Goal: Browse casually

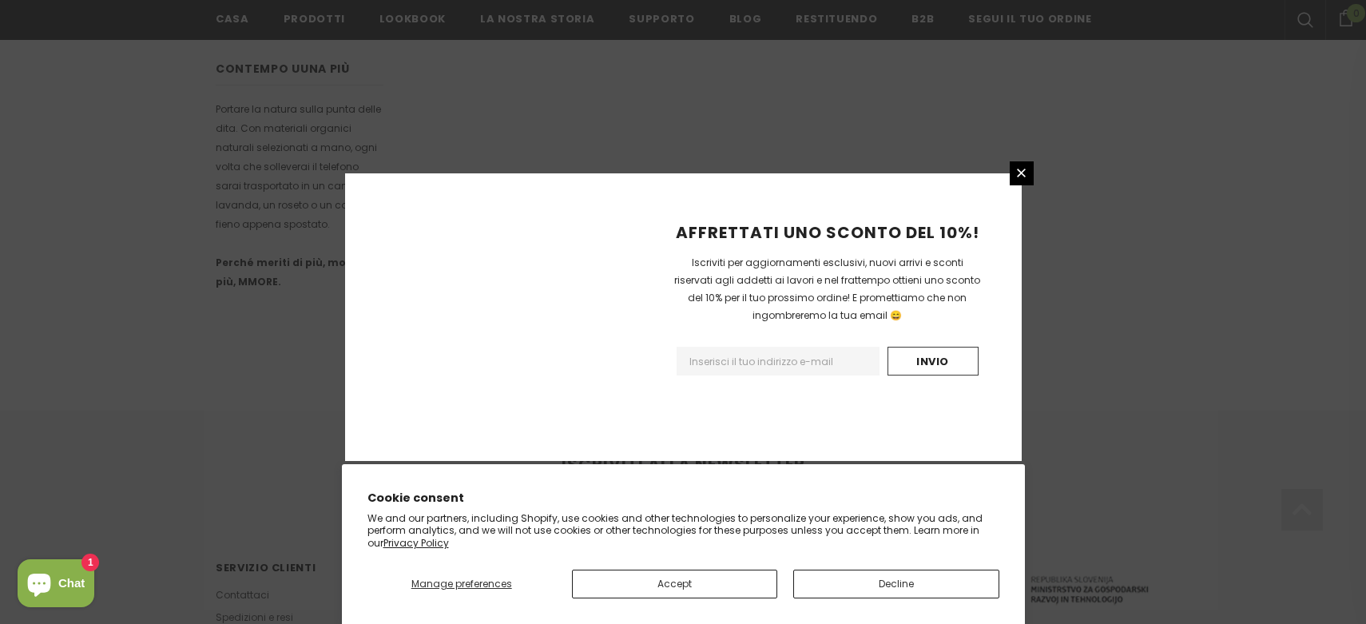
scroll to position [1014, 0]
